Goal: Transaction & Acquisition: Purchase product/service

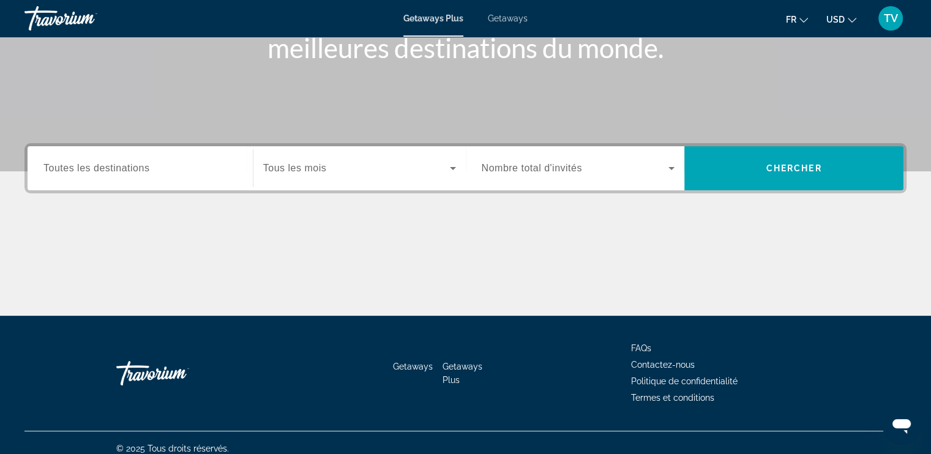
scroll to position [200, 0]
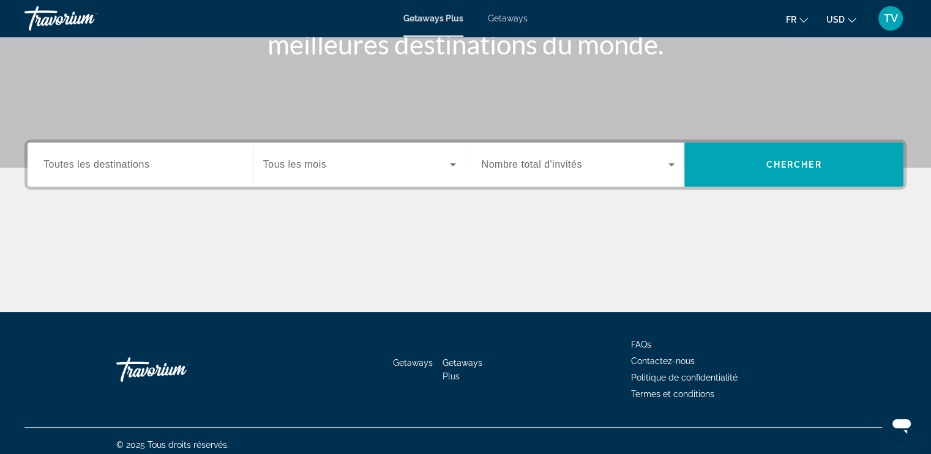
click at [111, 168] on span "Toutes les destinations" at bounding box center [96, 164] width 106 height 10
click at [111, 168] on input "Destination Toutes les destinations" at bounding box center [139, 165] width 193 height 15
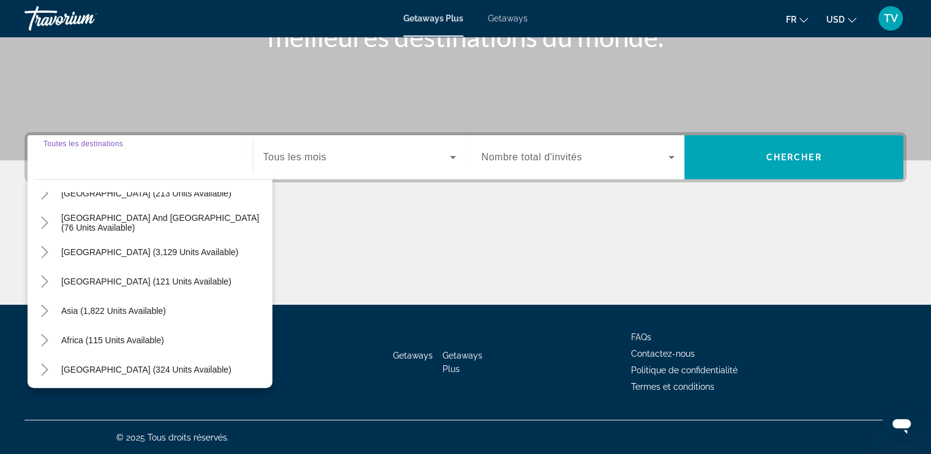
scroll to position [198, 0]
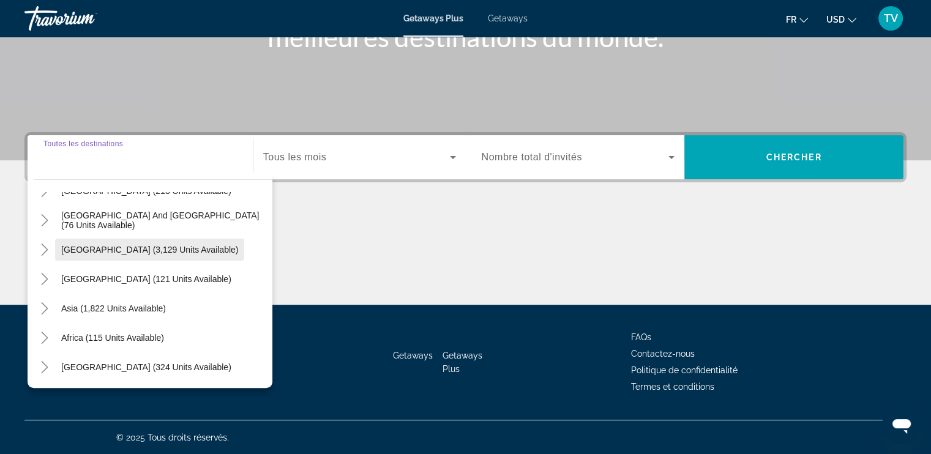
click at [69, 247] on span "[GEOGRAPHIC_DATA] (3,129 units available)" at bounding box center [149, 250] width 177 height 10
type input "**********"
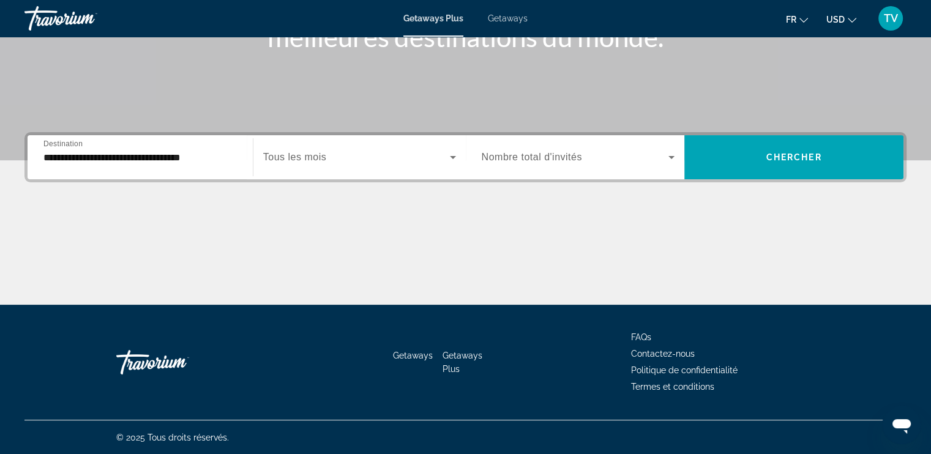
click at [277, 159] on span "Tous les mois" at bounding box center [294, 157] width 63 height 10
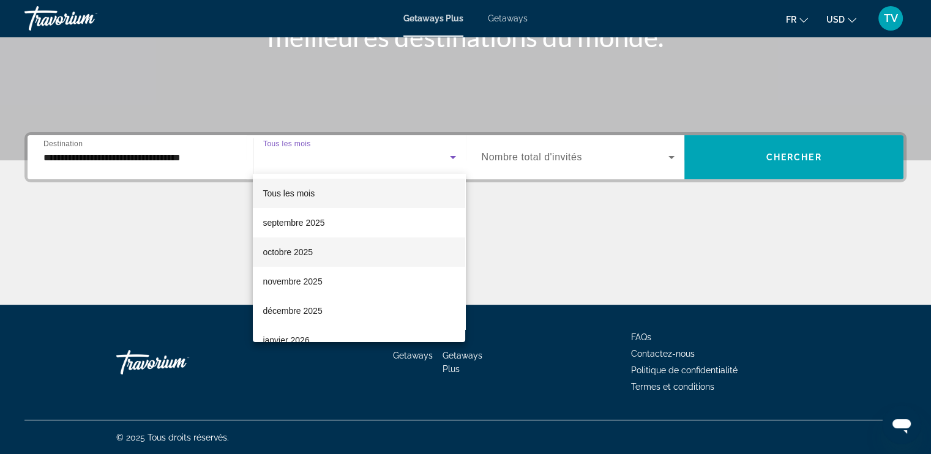
scroll to position [24, 0]
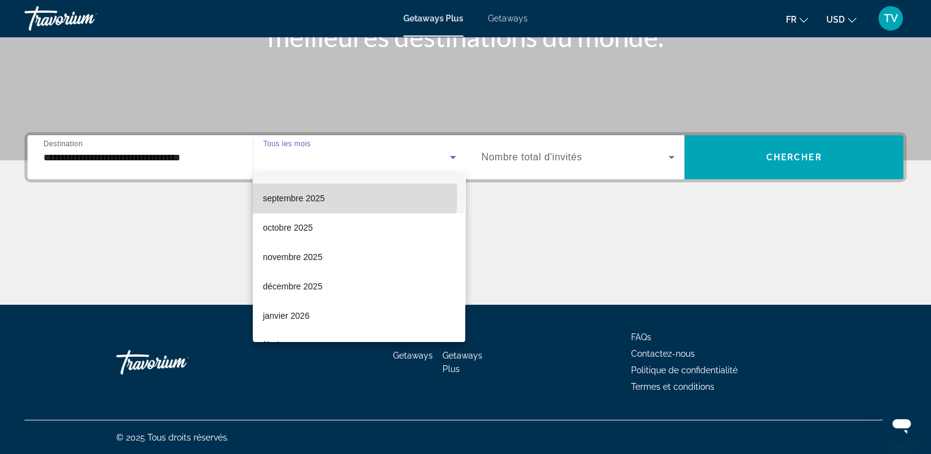
click at [308, 197] on span "septembre 2025" at bounding box center [294, 198] width 62 height 15
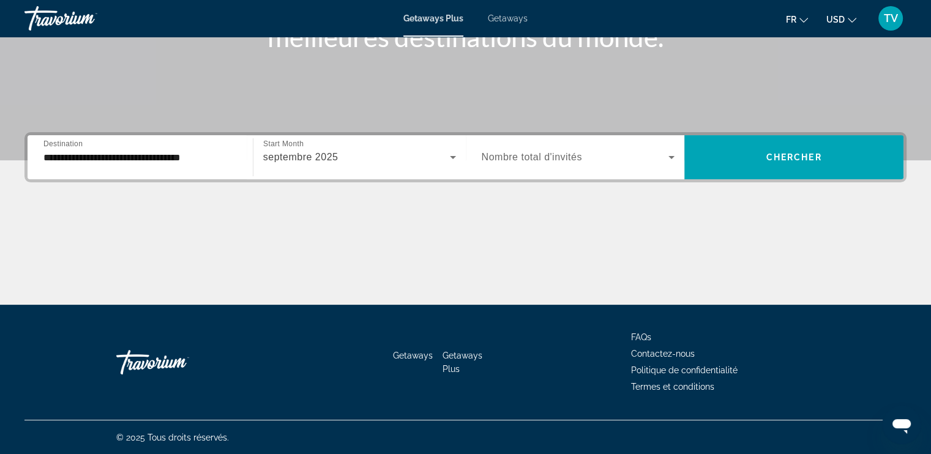
click at [509, 161] on span "Nombre total d'invités" at bounding box center [532, 157] width 100 height 10
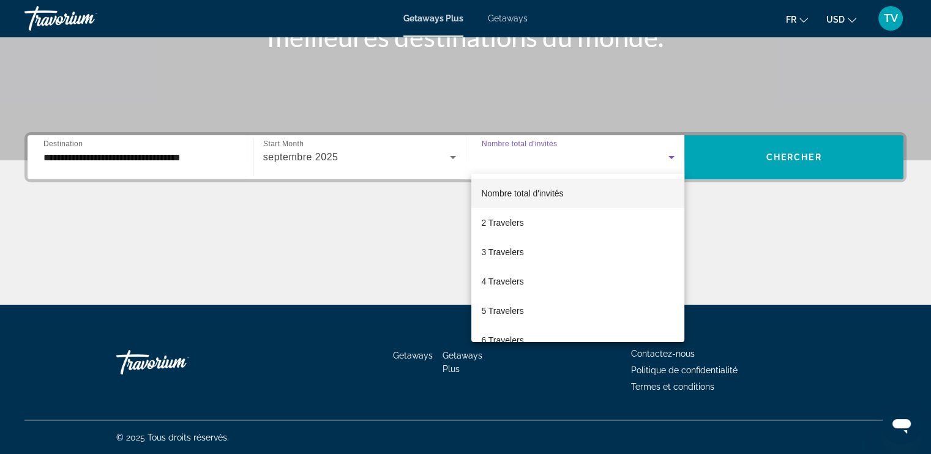
click at [509, 161] on div at bounding box center [465, 227] width 931 height 454
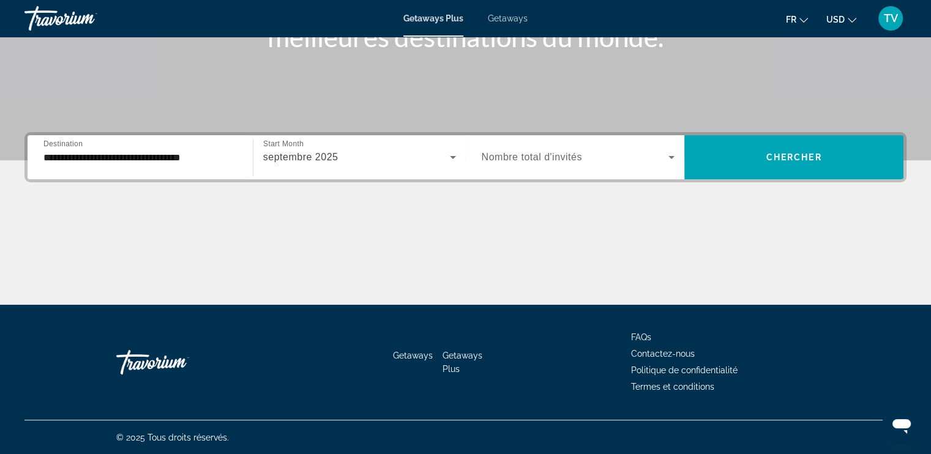
click at [523, 165] on div "Search widget" at bounding box center [578, 157] width 193 height 34
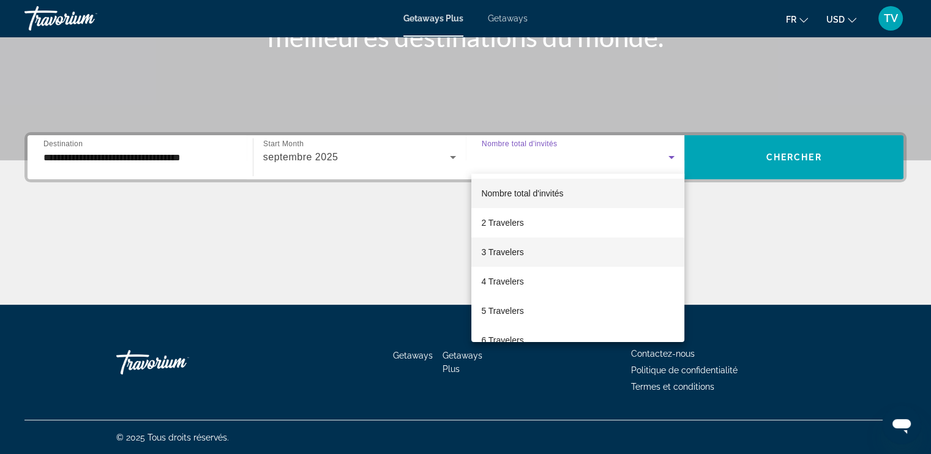
scroll to position [64, 0]
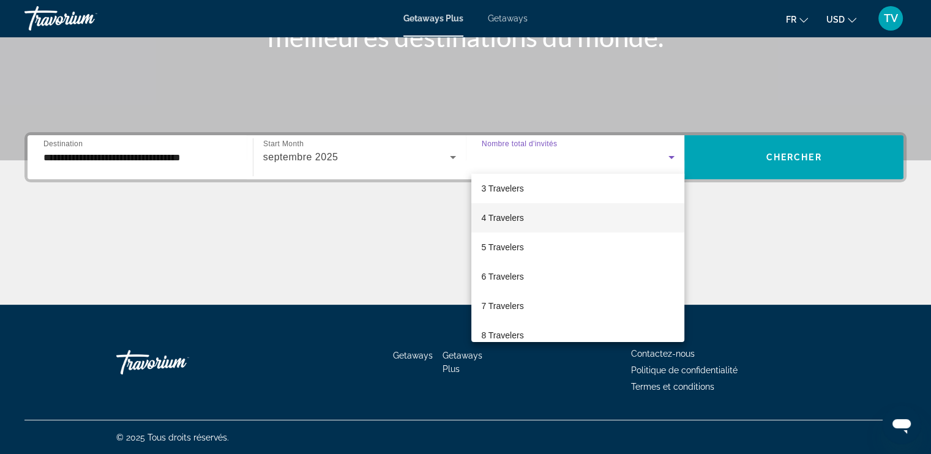
click at [514, 220] on span "4 Travelers" at bounding box center [502, 218] width 42 height 15
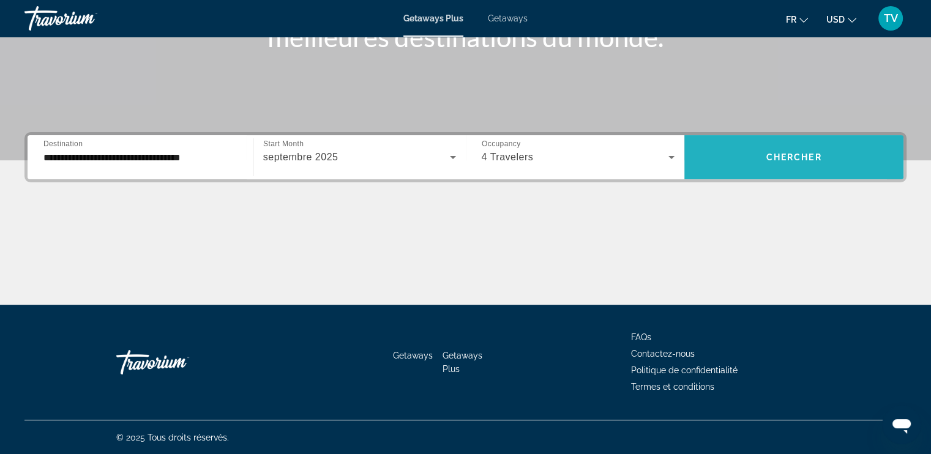
click at [741, 164] on span "Search widget" at bounding box center [793, 157] width 219 height 29
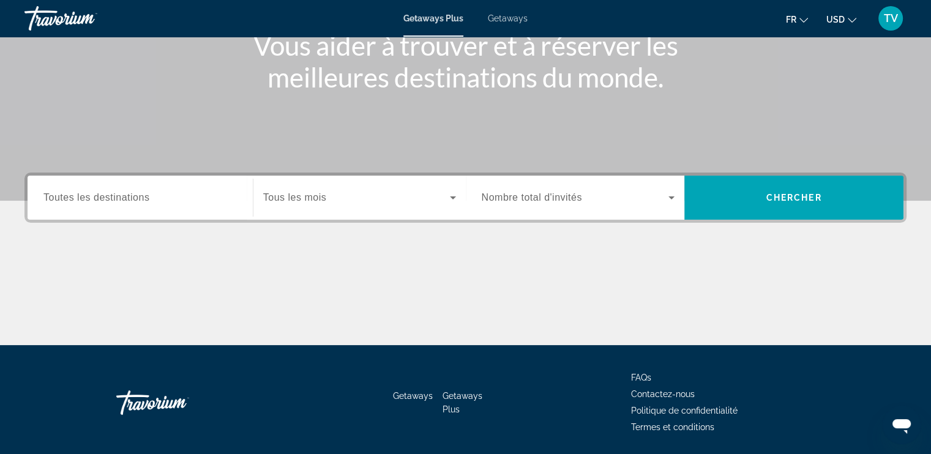
scroll to position [168, 0]
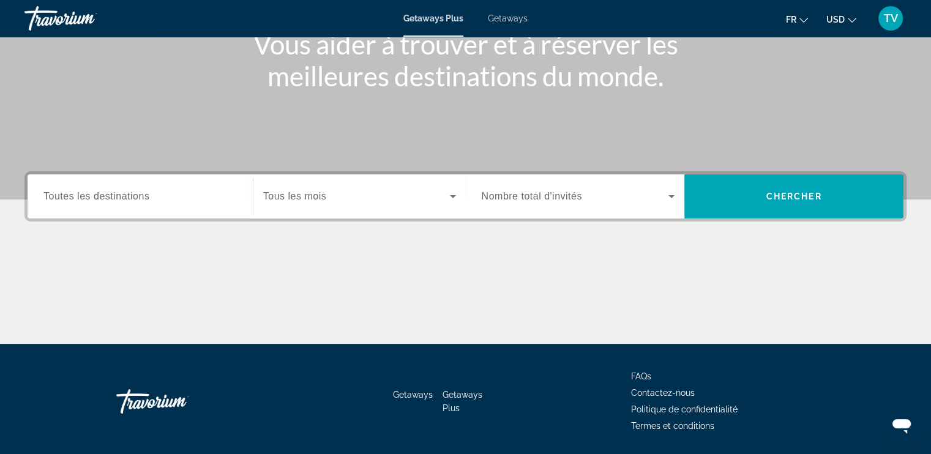
click at [104, 191] on span "Toutes les destinations" at bounding box center [96, 196] width 106 height 10
click at [104, 191] on input "Destination Toutes les destinations" at bounding box center [139, 197] width 193 height 15
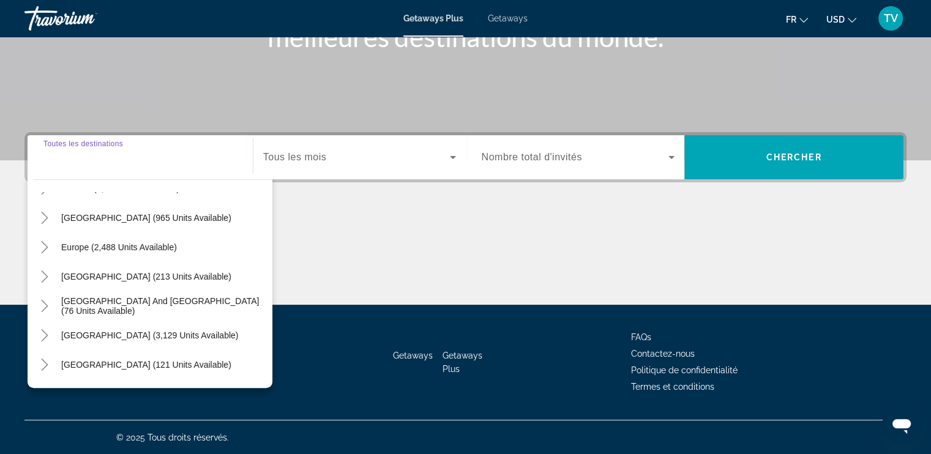
scroll to position [198, 0]
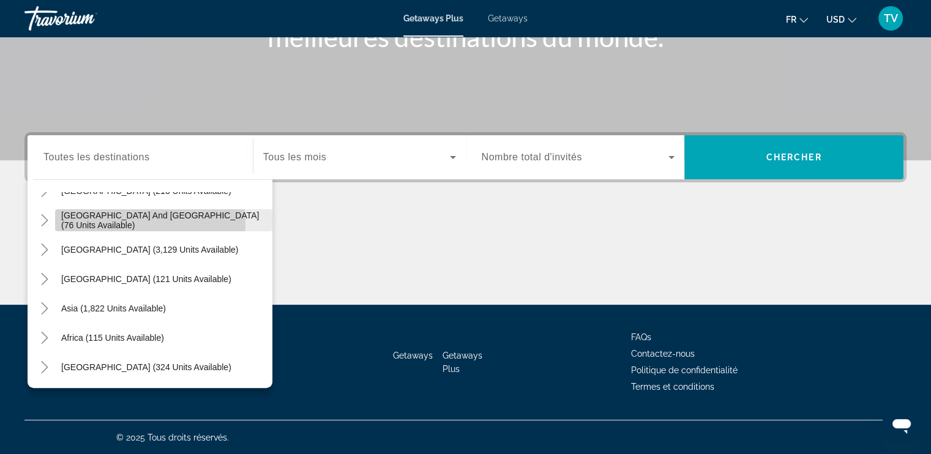
click at [118, 223] on span "[GEOGRAPHIC_DATA] and [GEOGRAPHIC_DATA] (76 units available)" at bounding box center [163, 221] width 205 height 20
type input "**********"
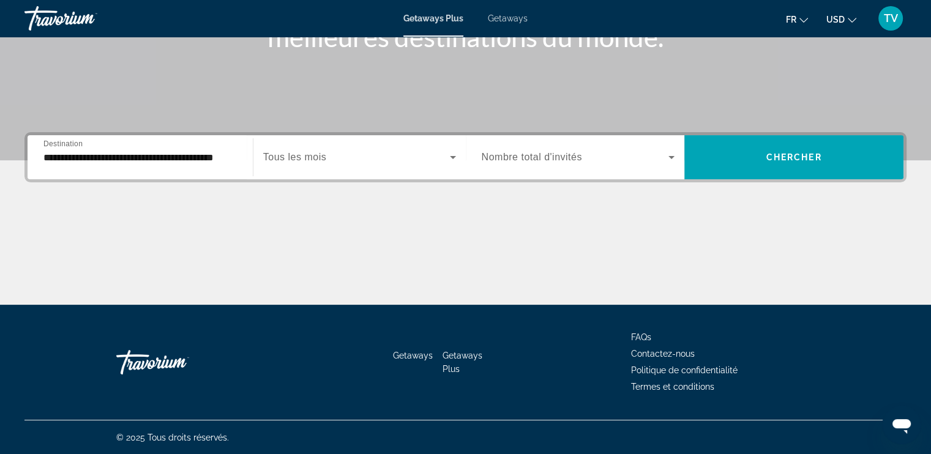
click at [291, 153] on span "Tous les mois" at bounding box center [294, 157] width 63 height 10
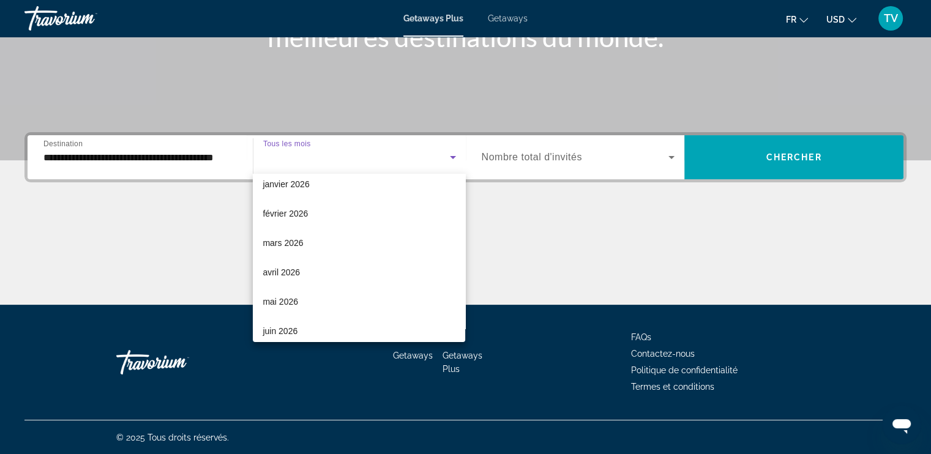
scroll to position [181, 0]
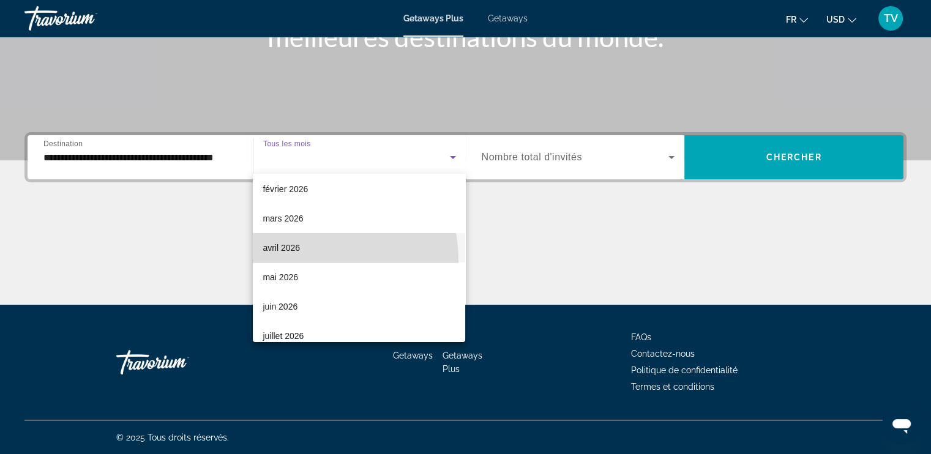
click at [293, 261] on mat-option "avril 2026" at bounding box center [359, 247] width 212 height 29
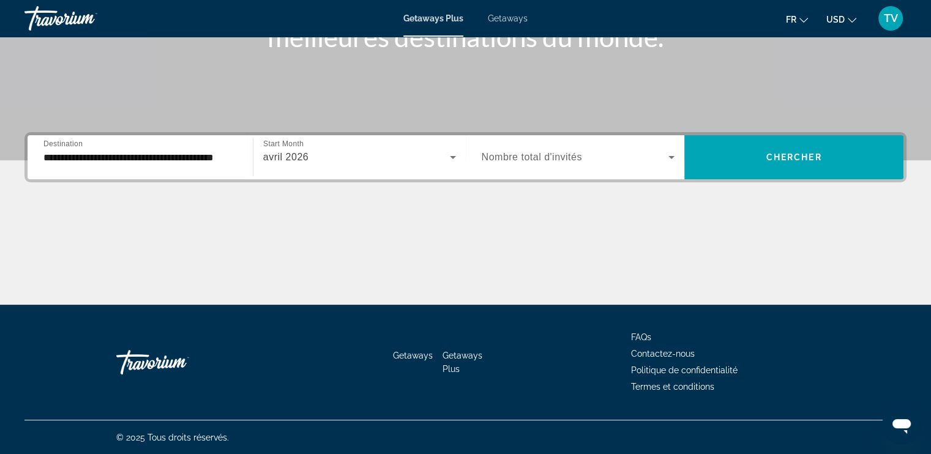
click at [540, 160] on span "Nombre total d'invités" at bounding box center [532, 157] width 100 height 10
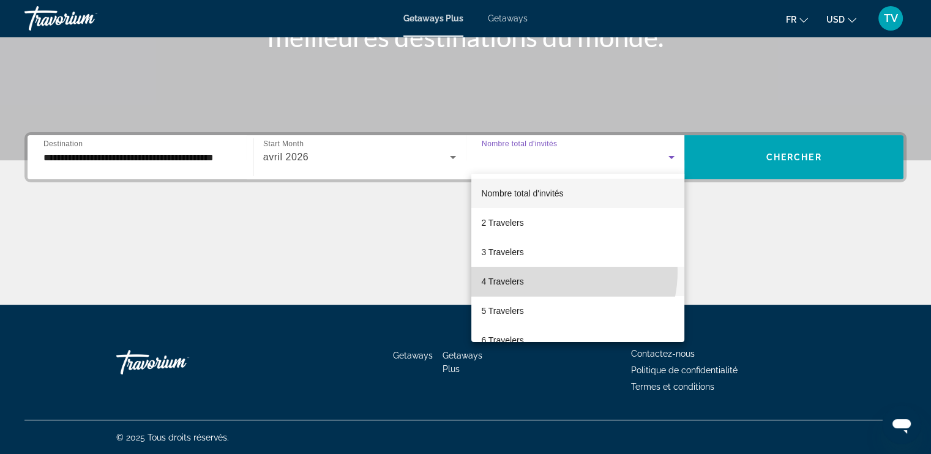
click at [545, 271] on mat-option "4 Travelers" at bounding box center [577, 281] width 213 height 29
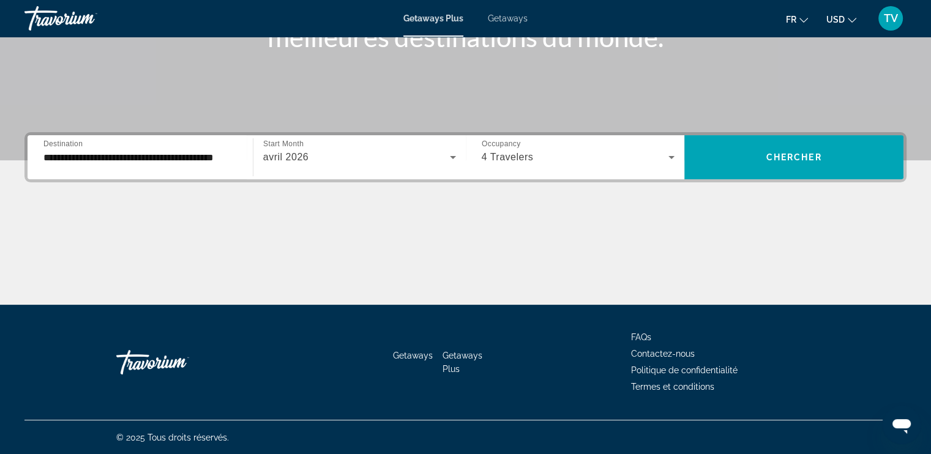
click at [821, 189] on div "**********" at bounding box center [465, 218] width 931 height 173
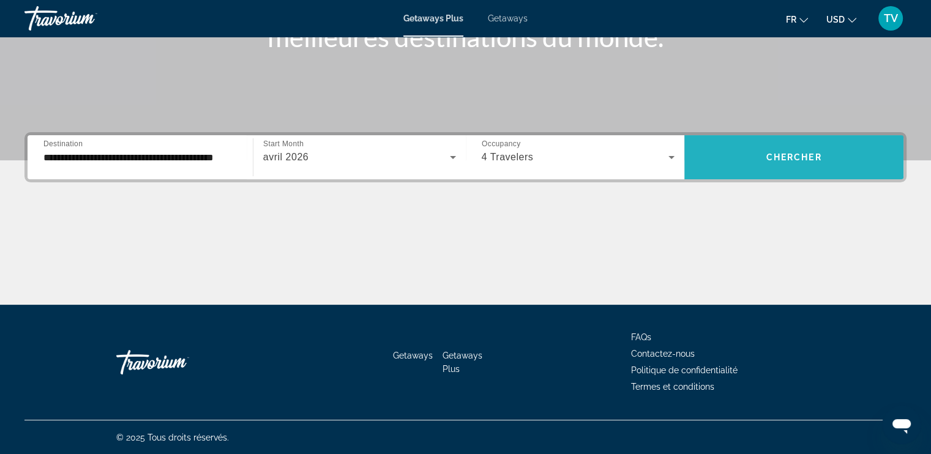
click at [790, 149] on span "Search widget" at bounding box center [793, 157] width 219 height 29
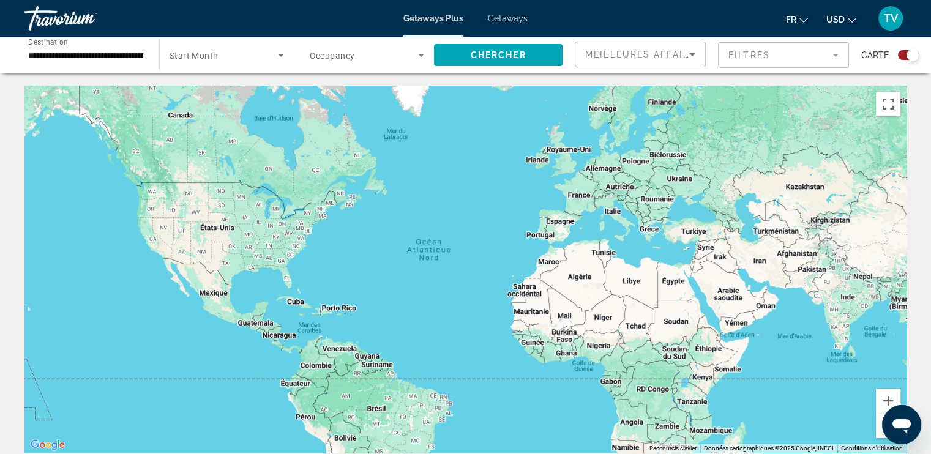
click at [907, 55] on div "Search widget" at bounding box center [912, 55] width 12 height 12
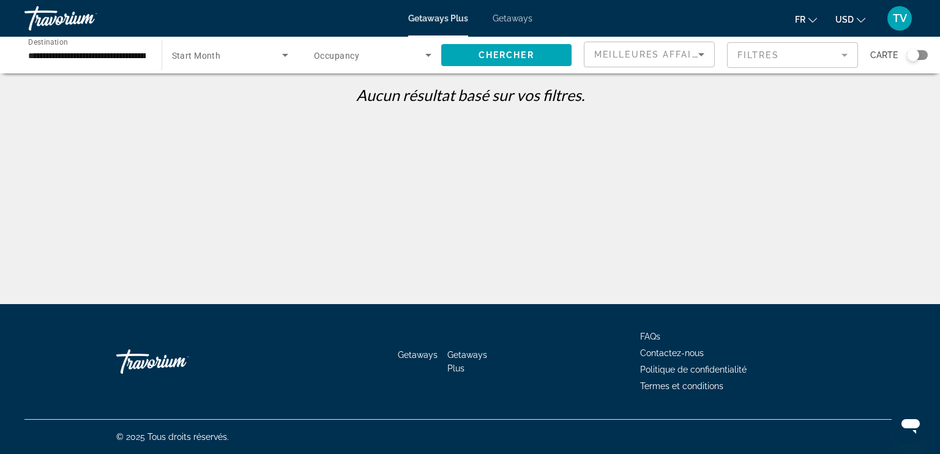
click at [907, 55] on div "Search widget" at bounding box center [913, 55] width 12 height 12
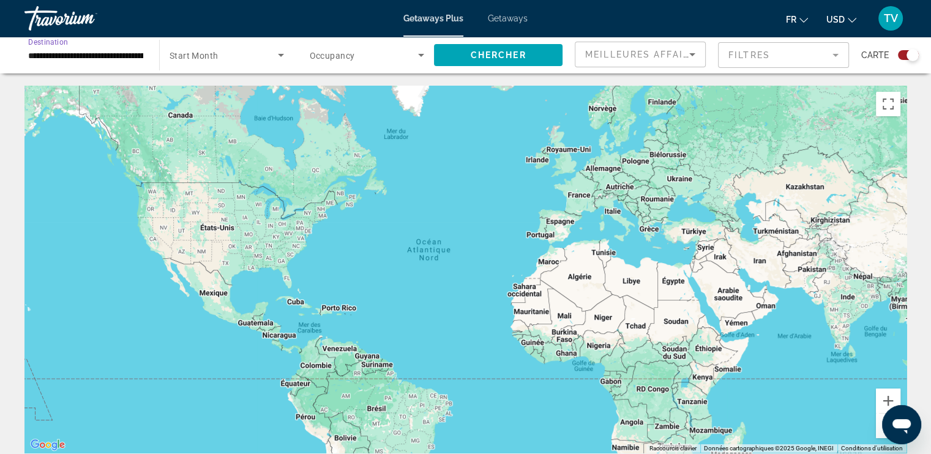
click at [62, 54] on input "**********" at bounding box center [85, 55] width 115 height 15
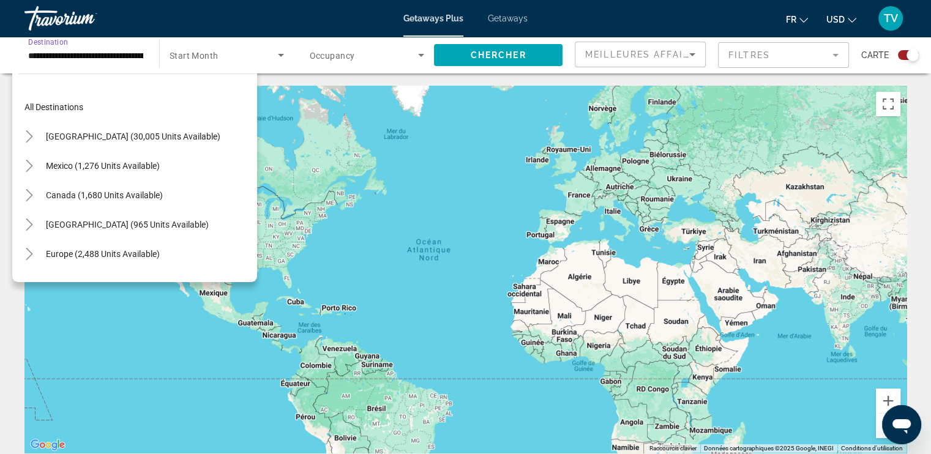
scroll to position [132, 0]
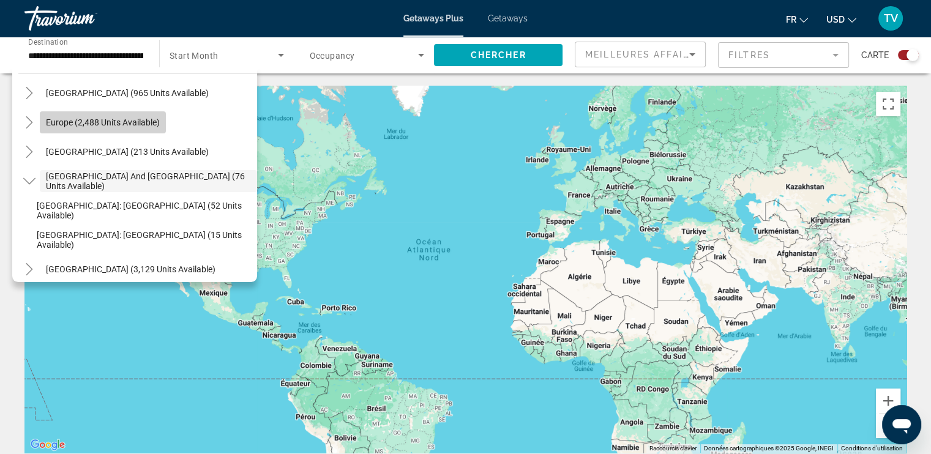
click at [114, 121] on span "Europe (2,488 units available)" at bounding box center [103, 123] width 114 height 10
type input "**********"
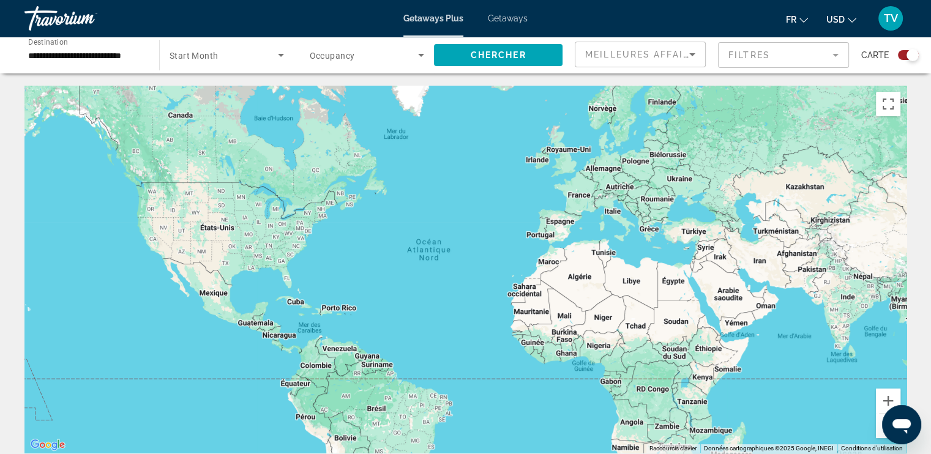
click at [194, 56] on span "Start Month" at bounding box center [194, 56] width 49 height 10
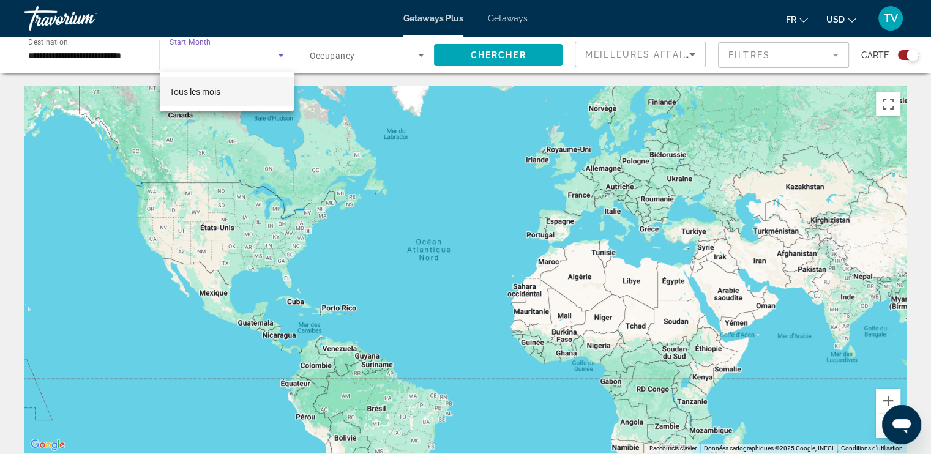
click at [57, 16] on div at bounding box center [465, 227] width 931 height 454
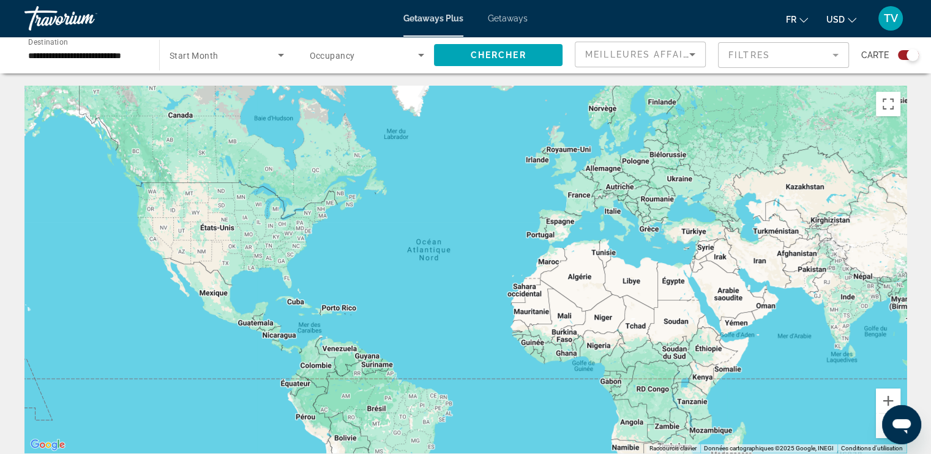
click at [504, 23] on link "Getaways" at bounding box center [508, 18] width 40 height 10
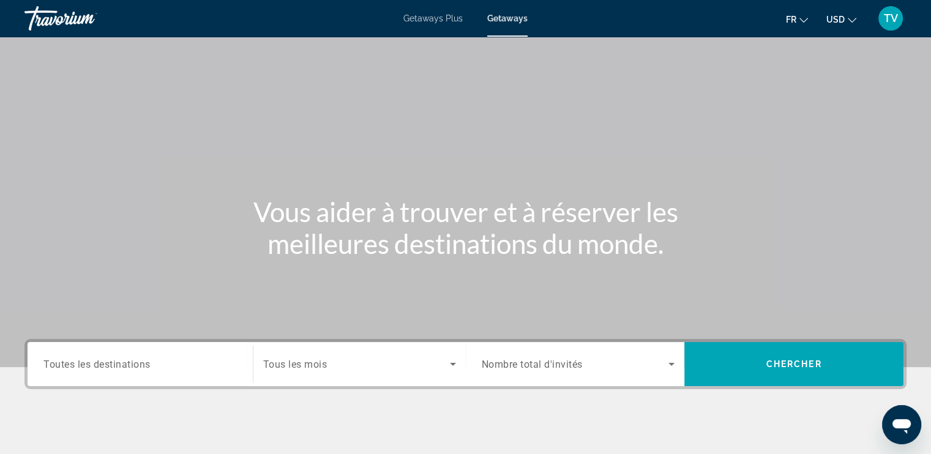
scroll to position [171, 0]
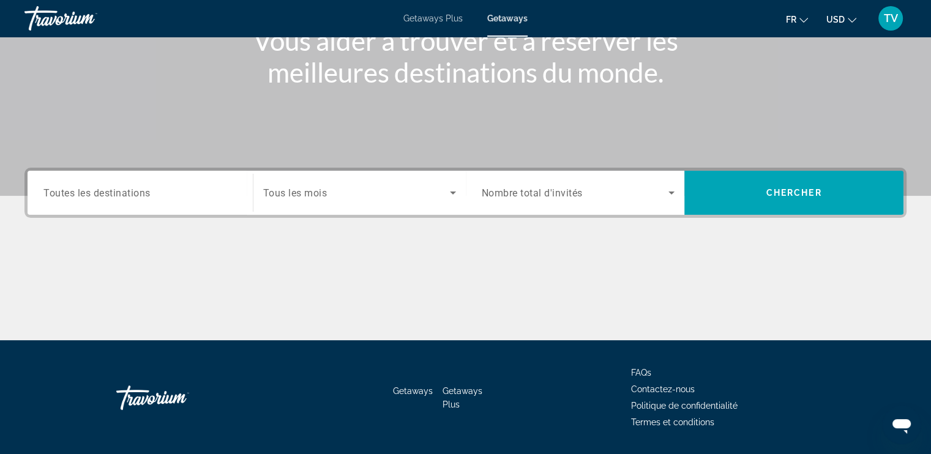
click at [313, 195] on span "Tous les mois" at bounding box center [295, 193] width 64 height 12
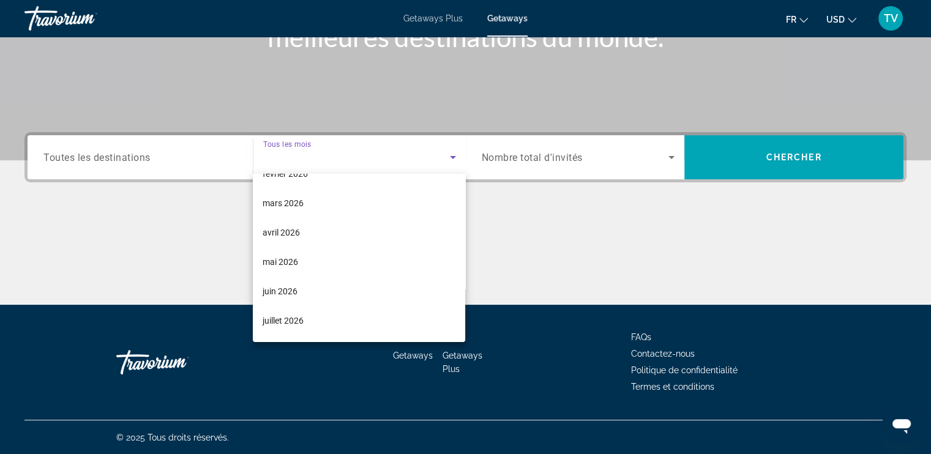
scroll to position [252, 0]
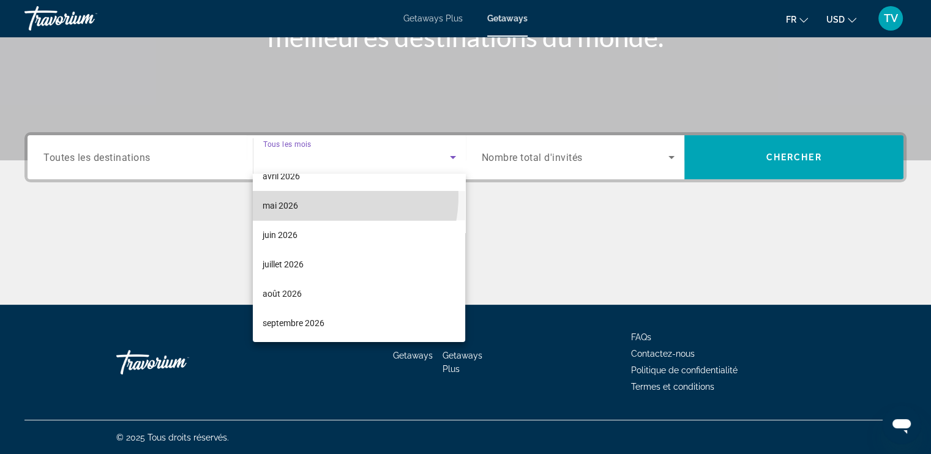
click at [312, 195] on mat-option "mai 2026" at bounding box center [359, 205] width 212 height 29
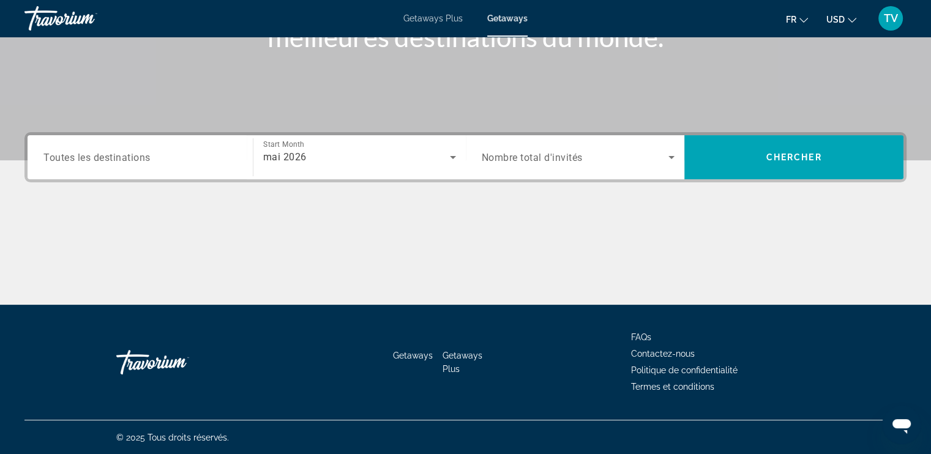
click at [130, 162] on span "Toutes les destinations" at bounding box center [96, 157] width 107 height 12
click at [130, 162] on input "Destination Toutes les destinations" at bounding box center [139, 158] width 193 height 15
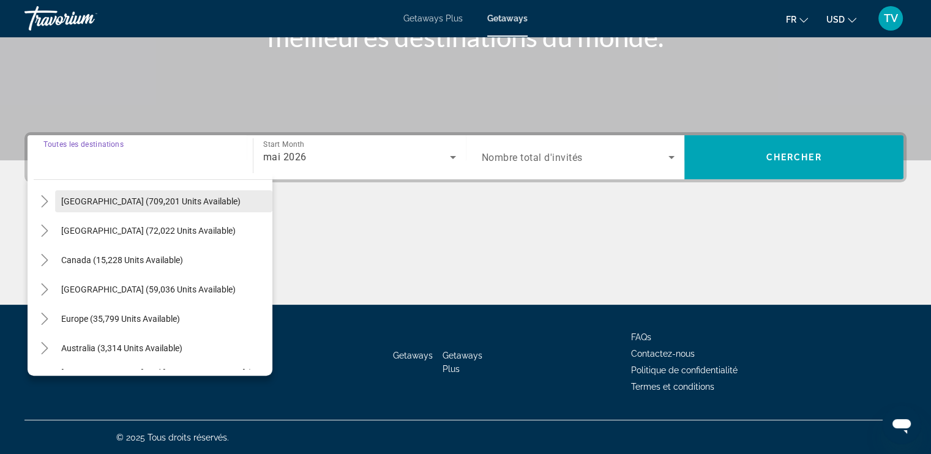
scroll to position [29, 0]
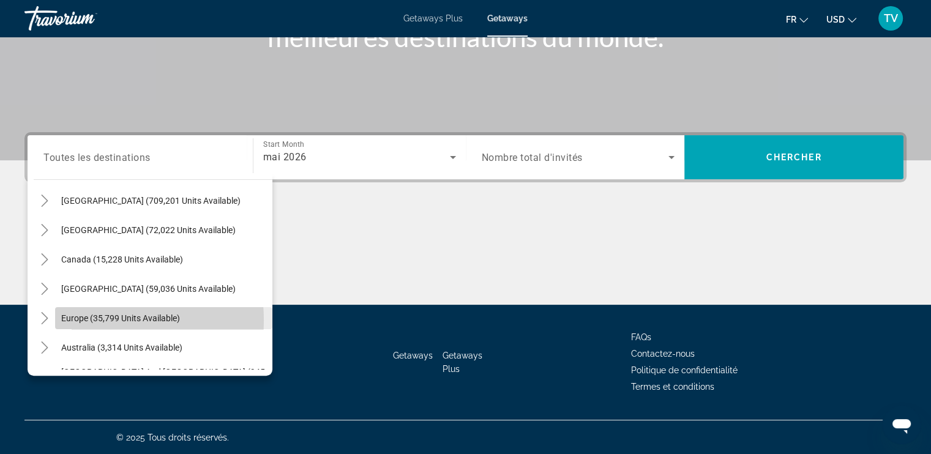
click at [89, 320] on span "Europe (35,799 units available)" at bounding box center [120, 318] width 119 height 10
type input "**********"
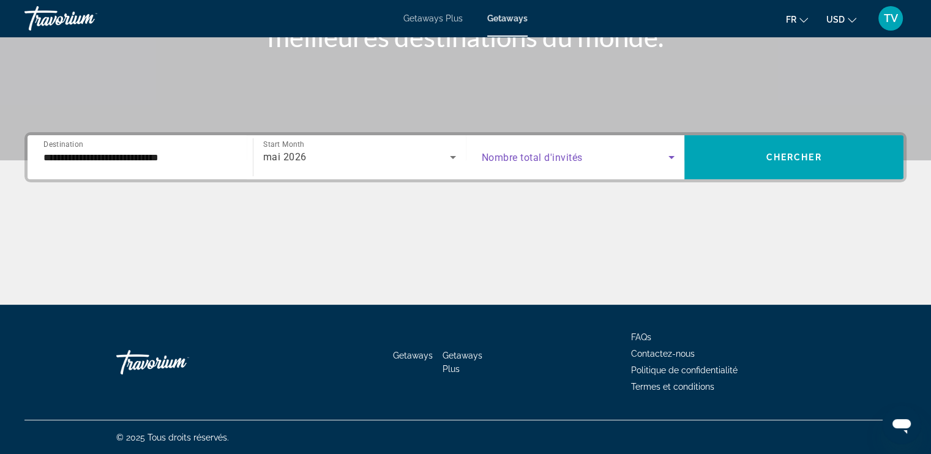
click at [563, 163] on span "Search widget" at bounding box center [575, 157] width 187 height 15
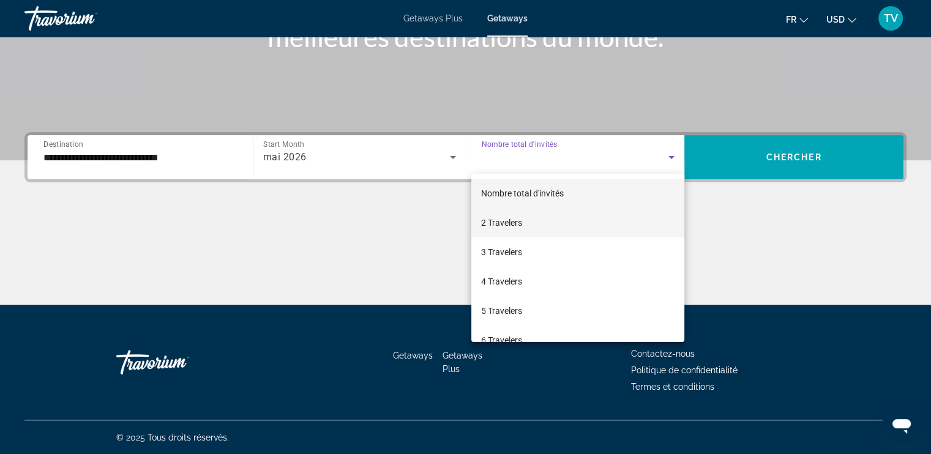
click at [505, 228] on span "2 Travelers" at bounding box center [501, 222] width 41 height 15
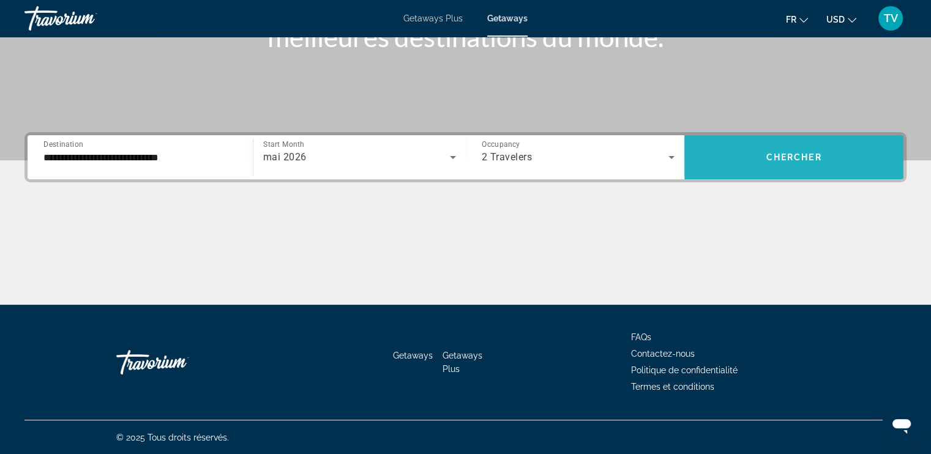
click at [804, 143] on span "Search widget" at bounding box center [793, 157] width 219 height 29
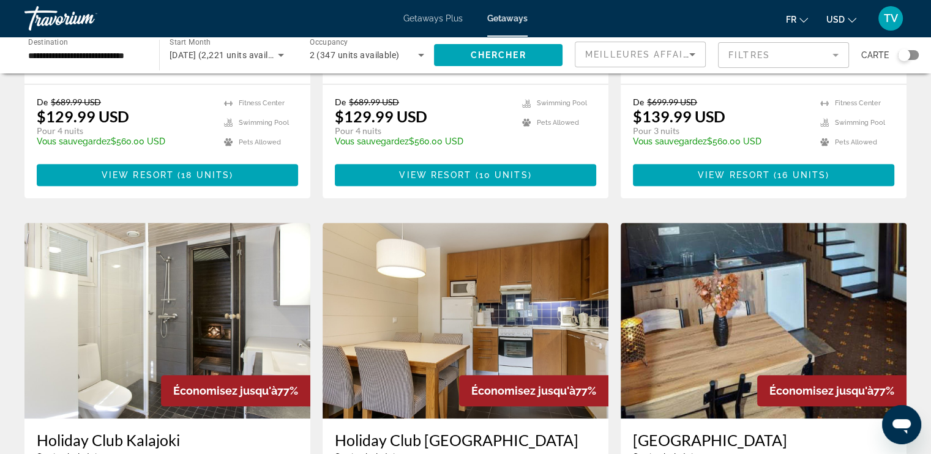
scroll to position [775, 0]
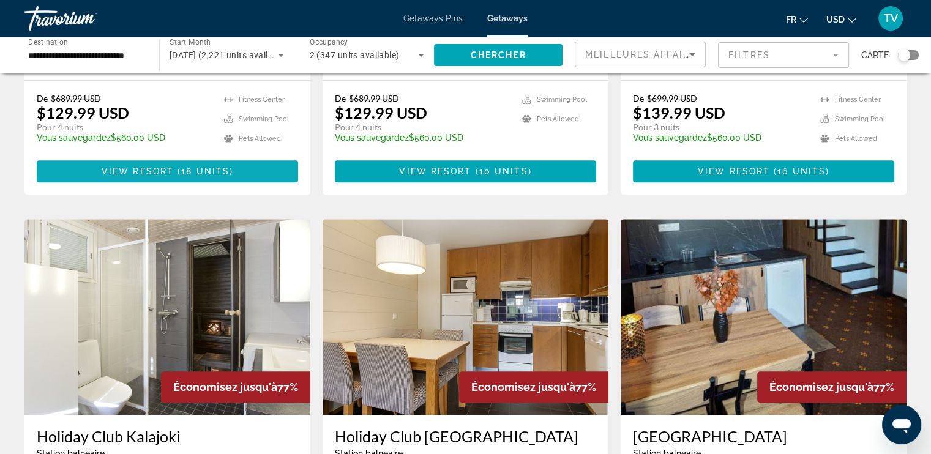
click at [148, 166] on span "View Resort" at bounding box center [138, 171] width 72 height 10
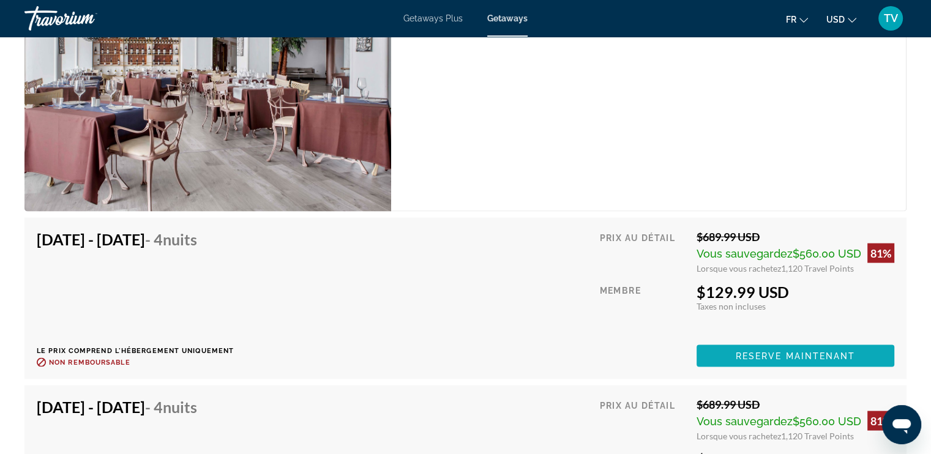
scroll to position [2387, 0]
click at [761, 351] on span "Reserve maintenant" at bounding box center [796, 356] width 120 height 10
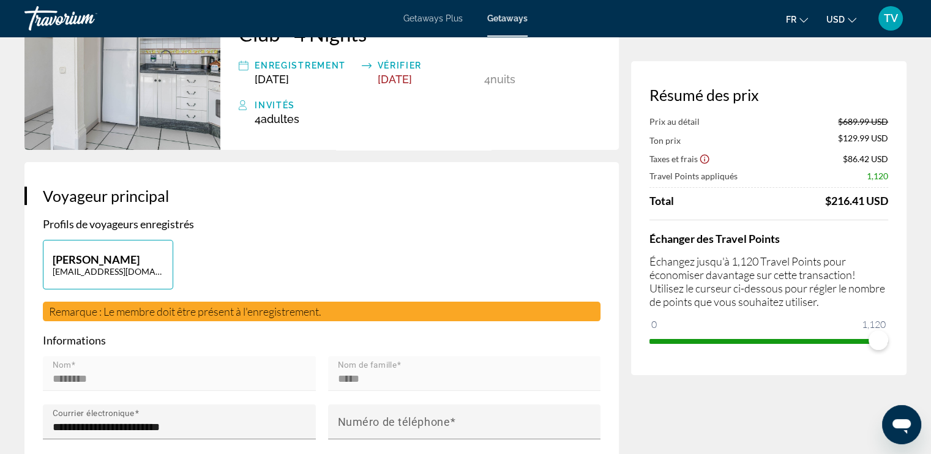
scroll to position [132, 0]
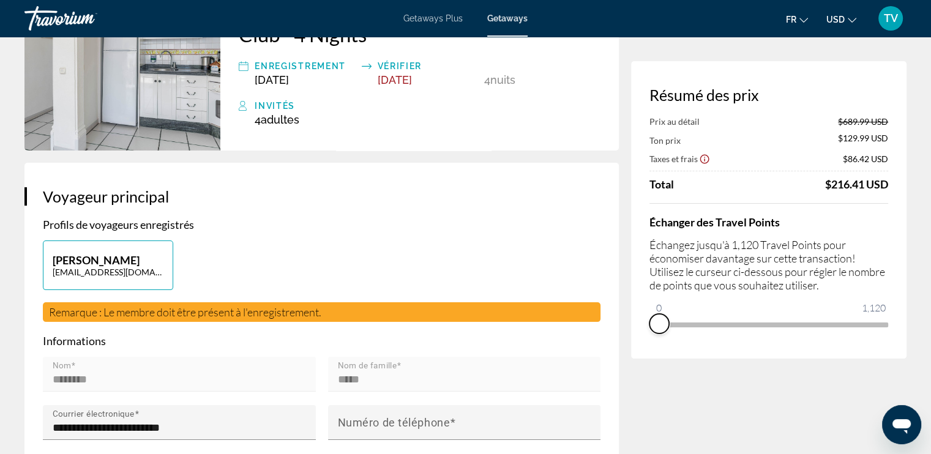
click at [655, 329] on span "ngx-slider" at bounding box center [659, 324] width 20 height 20
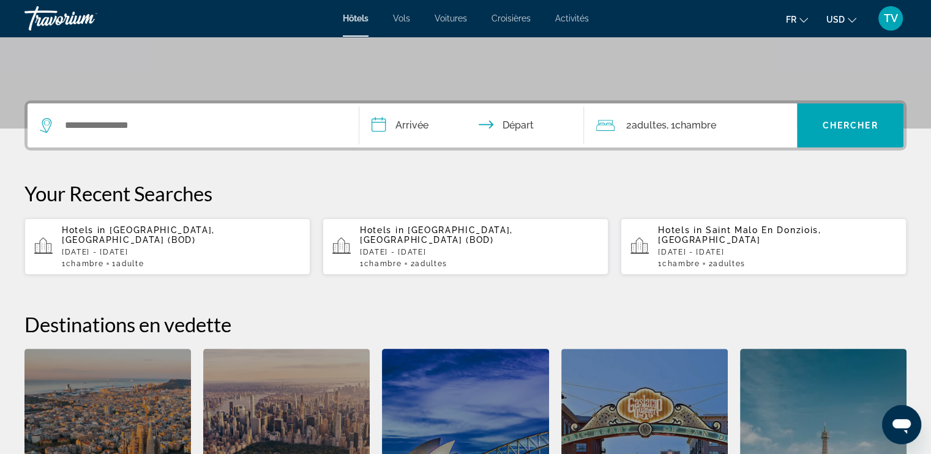
scroll to position [237, 0]
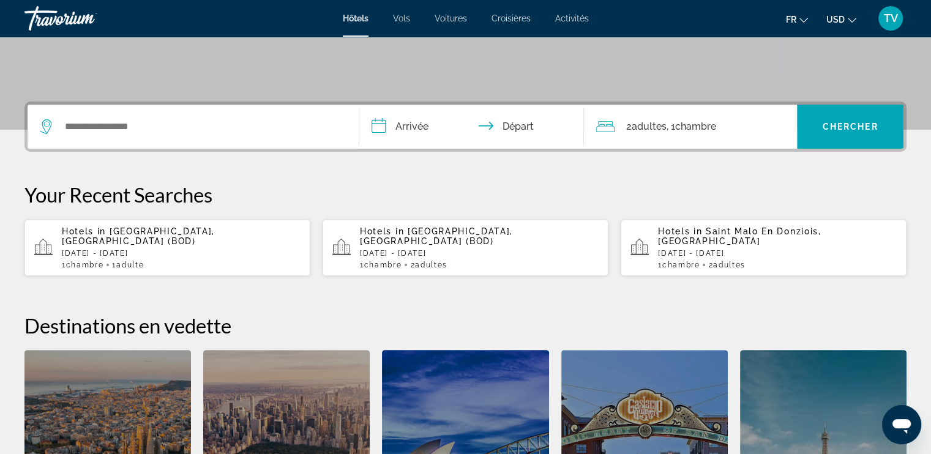
click at [678, 127] on span "Chambre" at bounding box center [694, 127] width 41 height 12
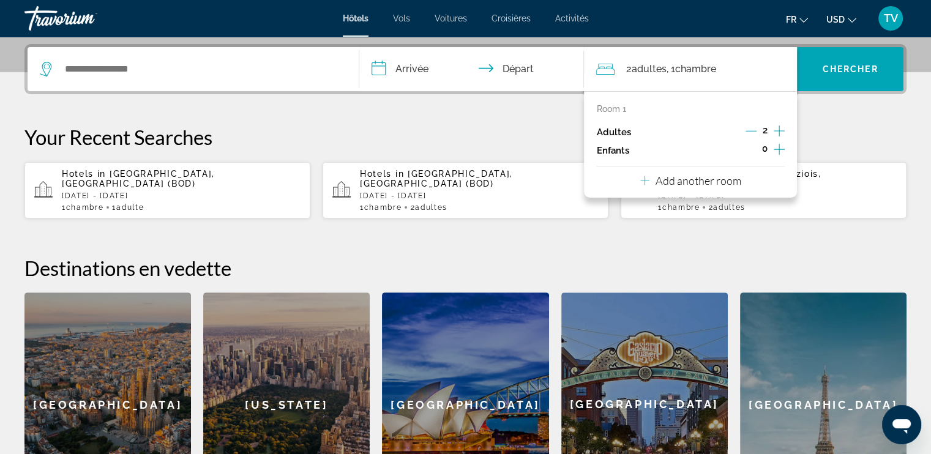
scroll to position [299, 0]
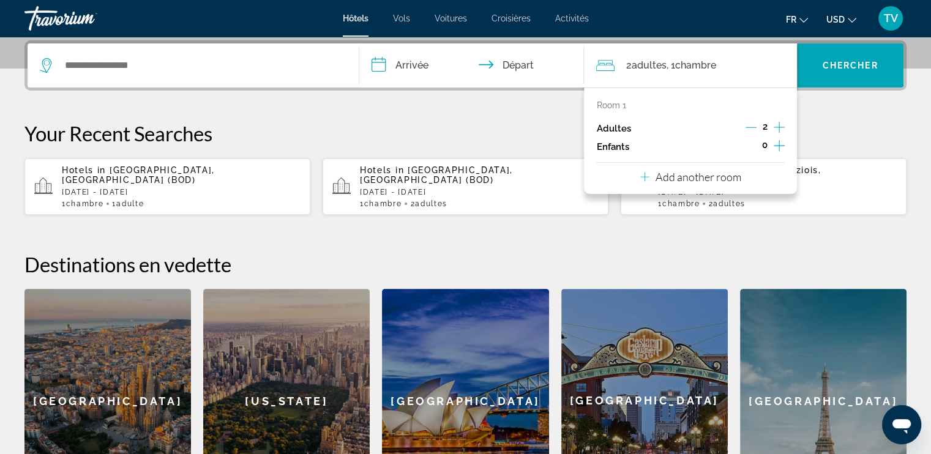
click at [406, 17] on span "Vols" at bounding box center [401, 18] width 17 height 10
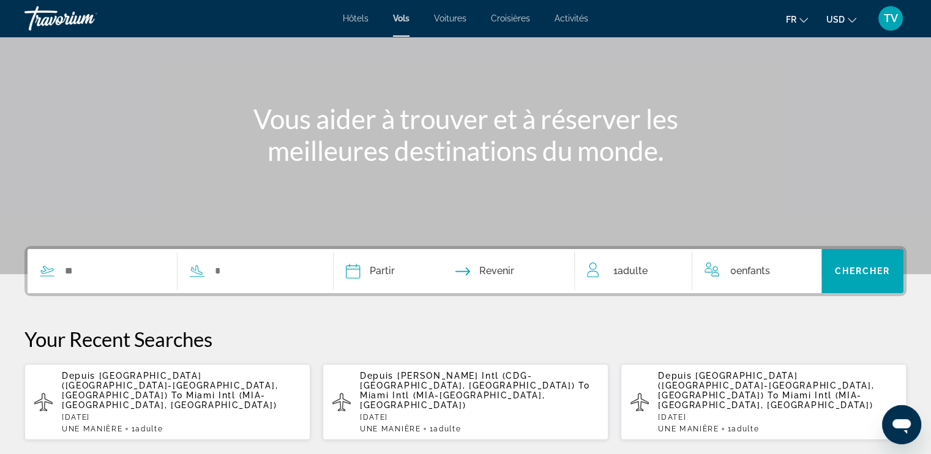
scroll to position [94, 0]
click at [265, 277] on input "Search widget" at bounding box center [264, 270] width 101 height 18
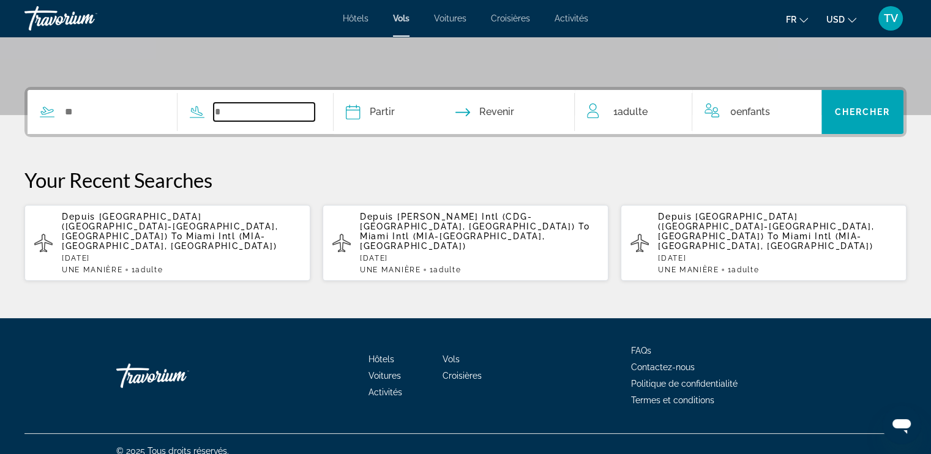
scroll to position [255, 0]
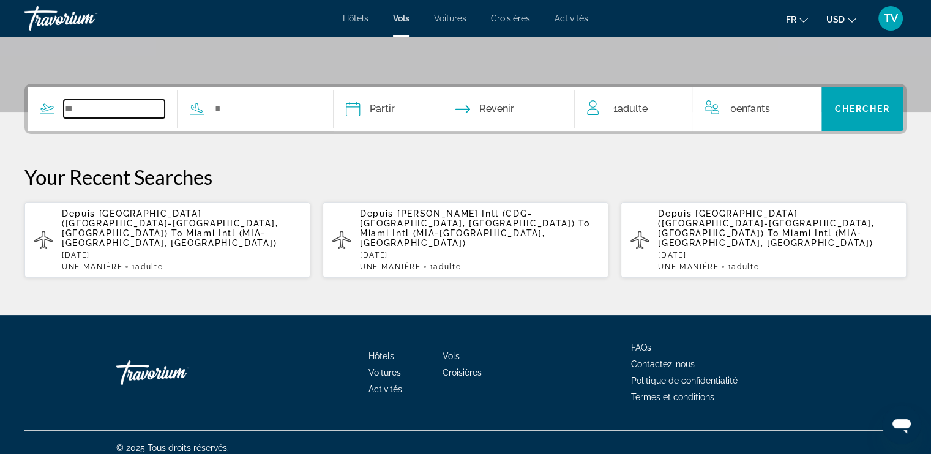
click at [110, 109] on input "Search widget" at bounding box center [114, 109] width 101 height 18
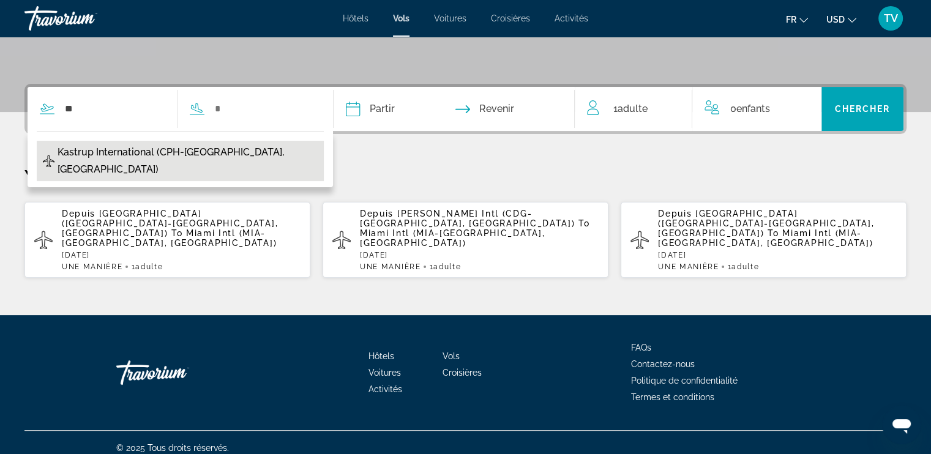
click at [123, 144] on span "Kastrup International (CPH-Copenhagen, Denmark)" at bounding box center [188, 161] width 260 height 34
type input "**********"
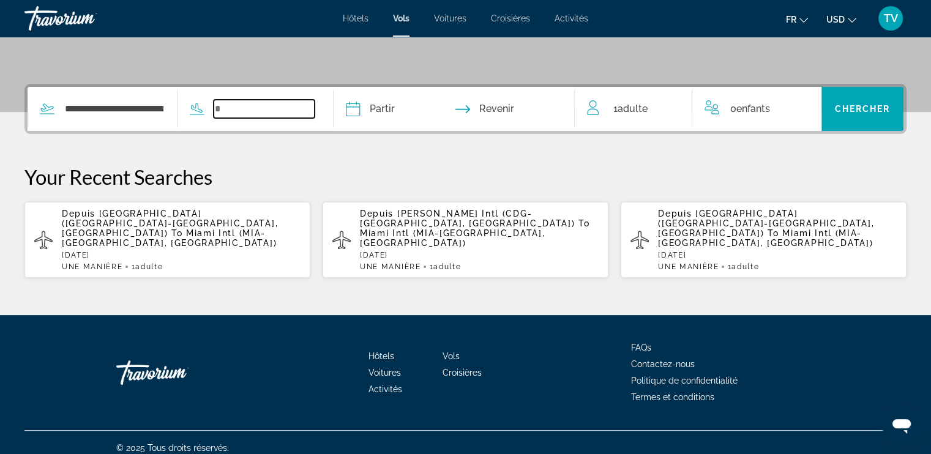
click at [278, 102] on input "Search widget" at bounding box center [264, 109] width 101 height 18
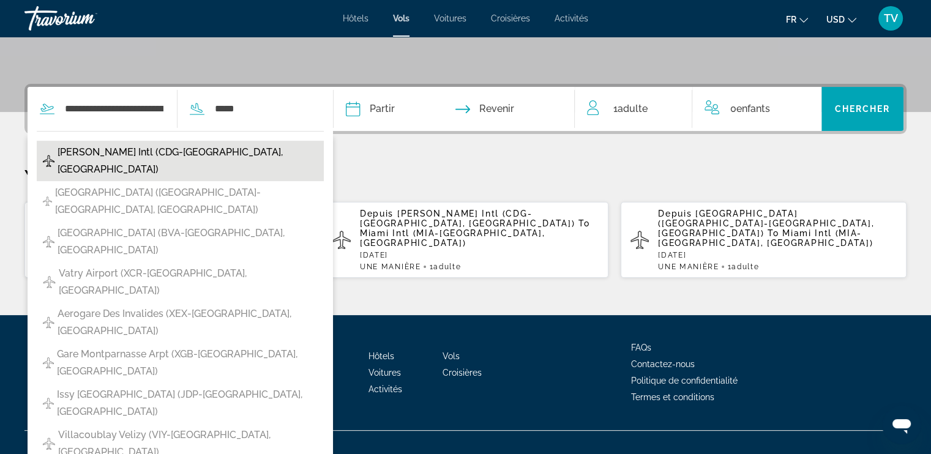
click at [135, 155] on span "Charles De Gaulle Intl (CDG-Paris, France)" at bounding box center [188, 161] width 260 height 34
type input "**********"
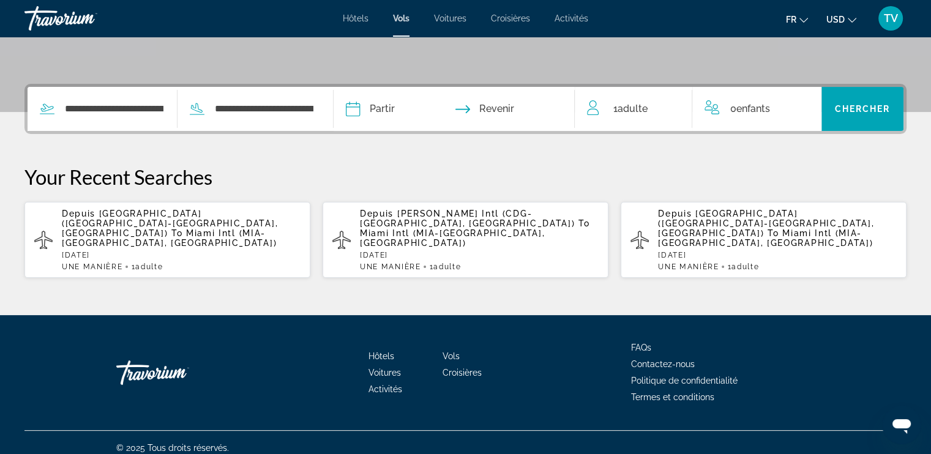
click at [414, 110] on input "Depart date" at bounding box center [402, 111] width 119 height 48
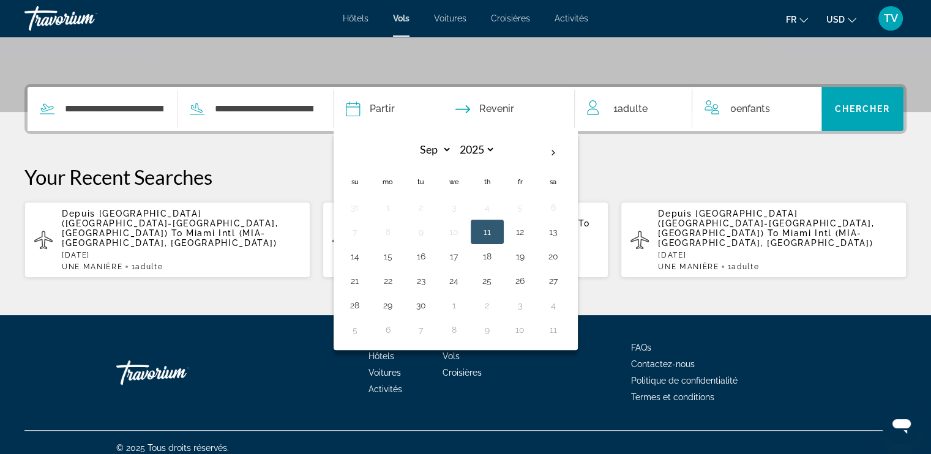
click at [414, 110] on input "Depart date" at bounding box center [402, 111] width 119 height 48
click at [90, 103] on input "**********" at bounding box center [114, 109] width 101 height 18
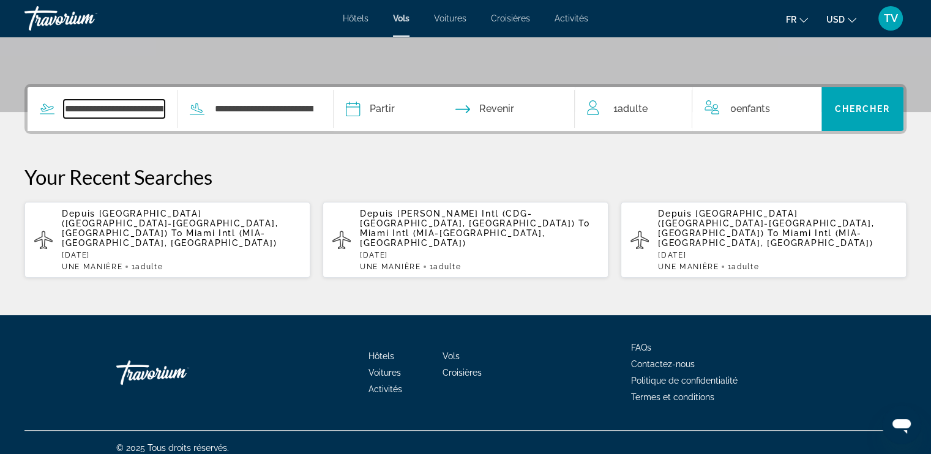
click at [90, 103] on input "**********" at bounding box center [114, 109] width 101 height 18
click at [399, 116] on input "Depart date" at bounding box center [402, 111] width 119 height 48
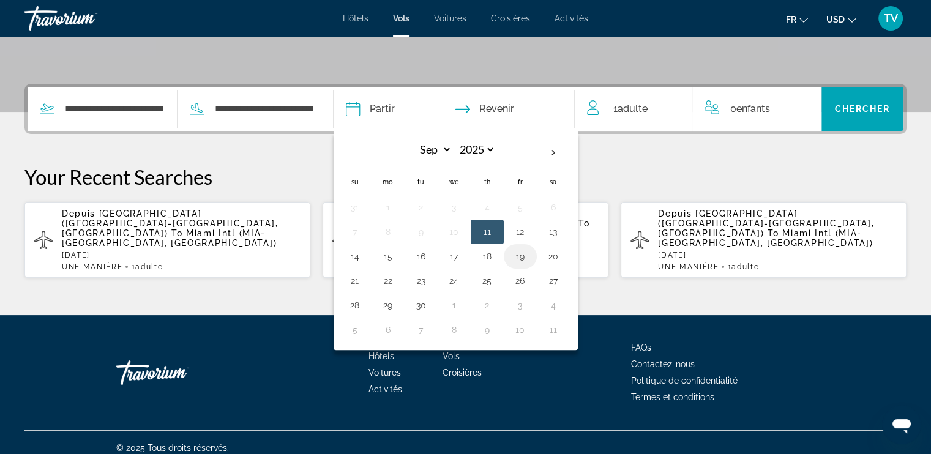
click at [530, 256] on button "19" at bounding box center [520, 256] width 20 height 17
type input "**********"
select select "*"
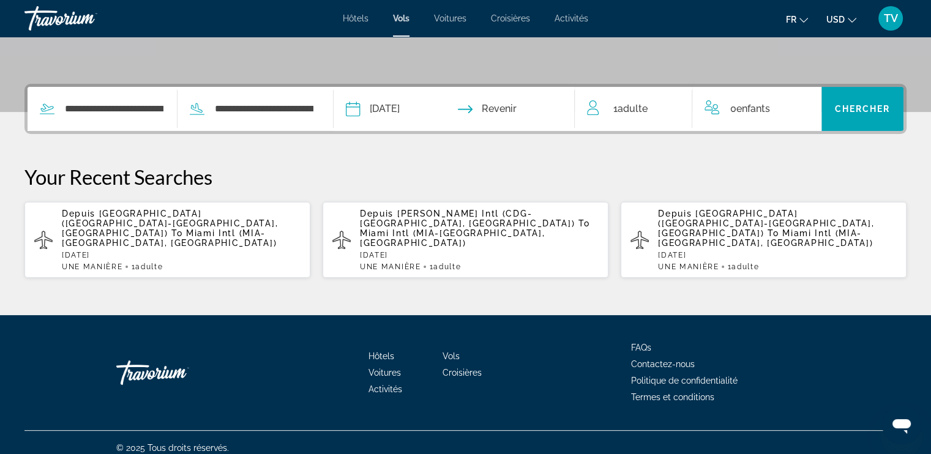
click at [521, 105] on input "Return date" at bounding box center [519, 111] width 119 height 48
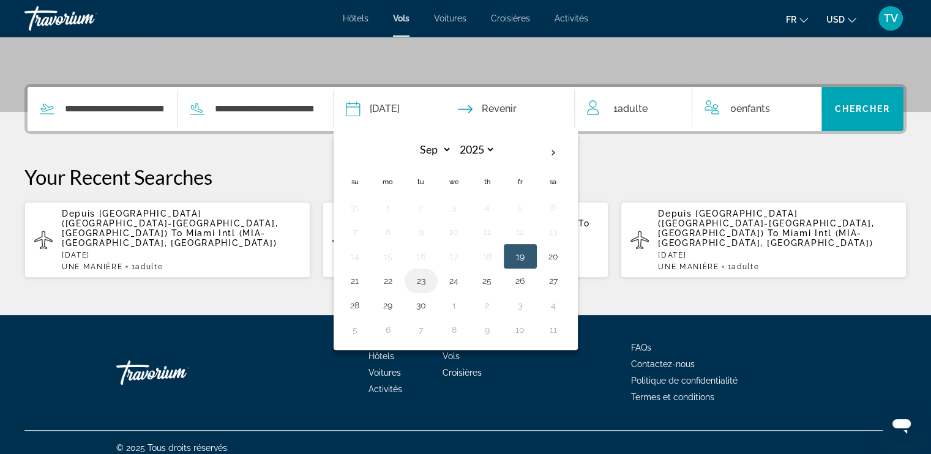
click at [431, 286] on button "23" at bounding box center [421, 280] width 20 height 17
type input "**********"
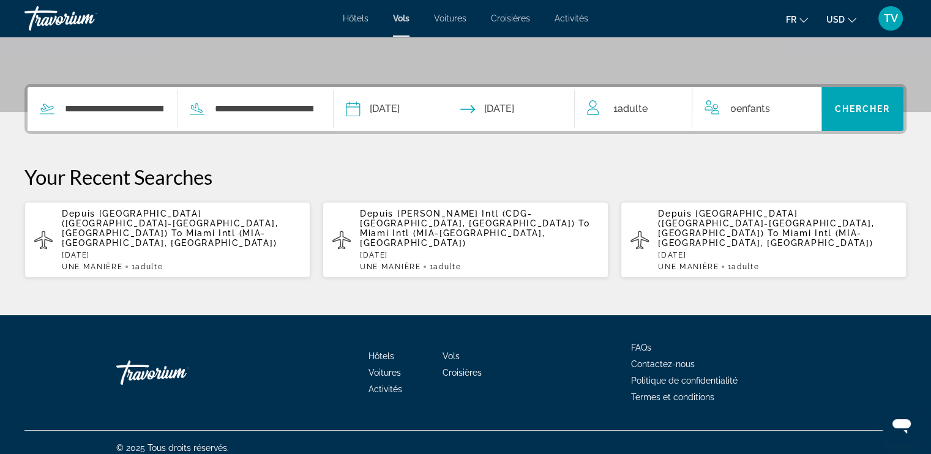
click at [616, 111] on span "1 Adulte Adultes" at bounding box center [630, 108] width 34 height 17
click at [672, 95] on div "1 Adulte Adultes" at bounding box center [639, 109] width 105 height 44
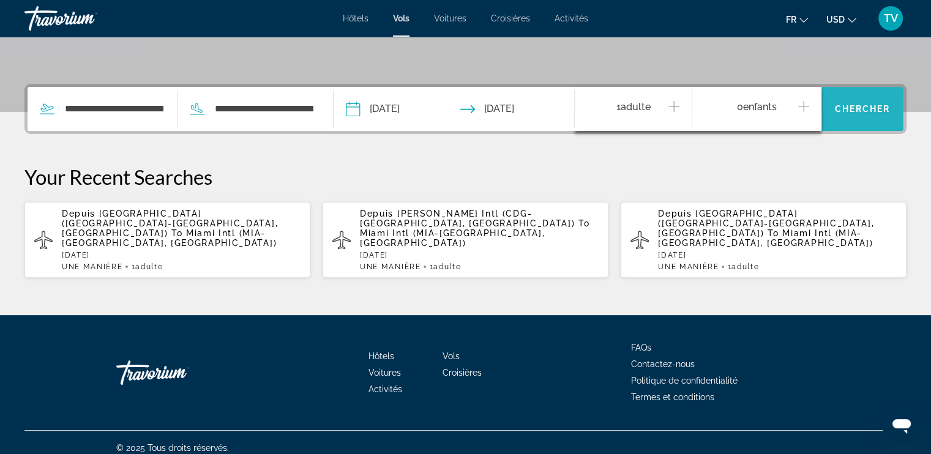
click at [876, 114] on span "Search widget" at bounding box center [862, 108] width 82 height 29
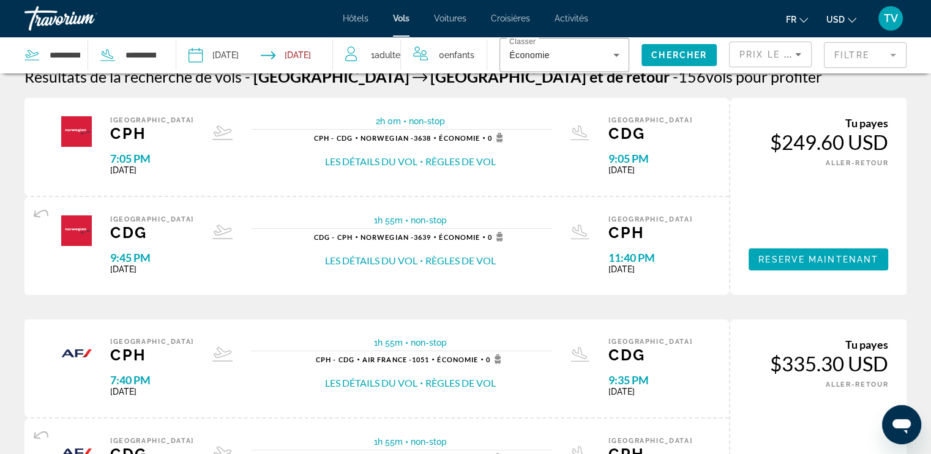
scroll to position [19, 0]
drag, startPoint x: 831, startPoint y: 7, endPoint x: 831, endPoint y: 13, distance: 6.7
click at [831, 13] on div "fr English Español Français Italiano Português русский USD USD ($) MXN (Mex$) C…" at bounding box center [753, 19] width 306 height 26
click at [831, 13] on button "USD USD ($) MXN (Mex$) CAD (Can$) GBP (£) EUR (€) AUD (A$) NZD (NZ$) CNY (CN¥)" at bounding box center [841, 19] width 30 height 18
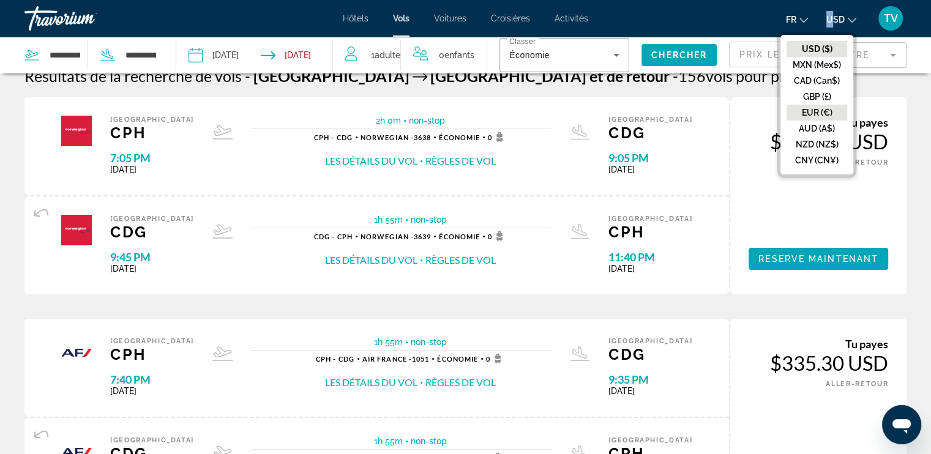
click at [816, 105] on button "EUR (€)" at bounding box center [816, 113] width 61 height 16
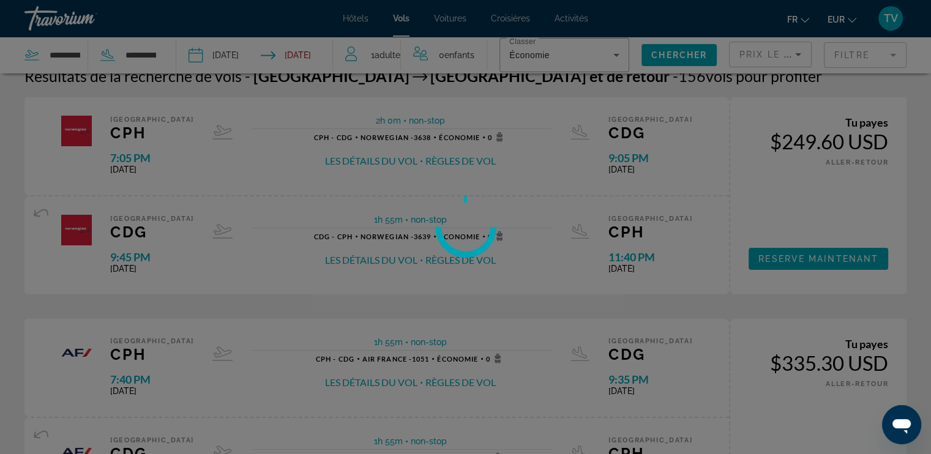
scroll to position [0, 0]
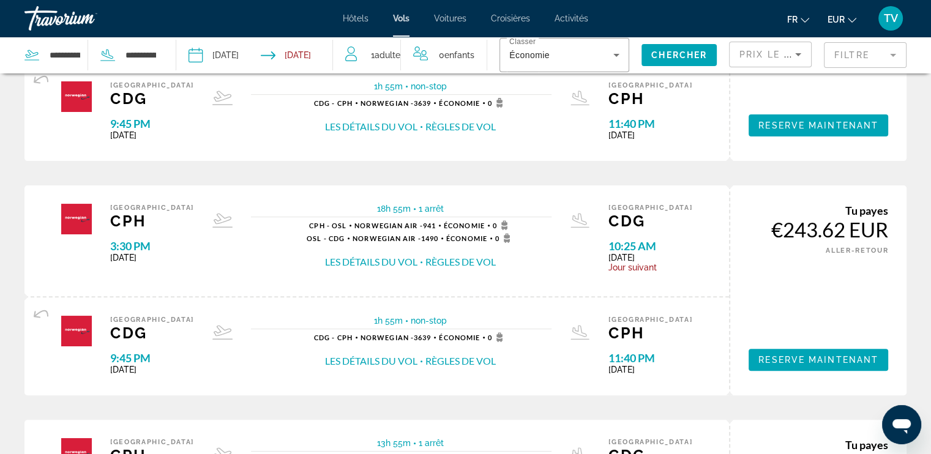
scroll to position [486, 0]
